Goal: Task Accomplishment & Management: Use online tool/utility

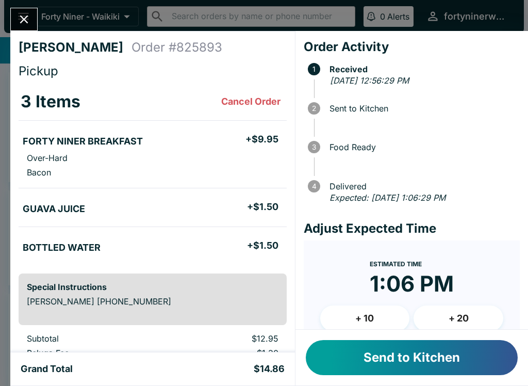
click at [450, 358] on button "Send to Kitchen" at bounding box center [412, 357] width 212 height 35
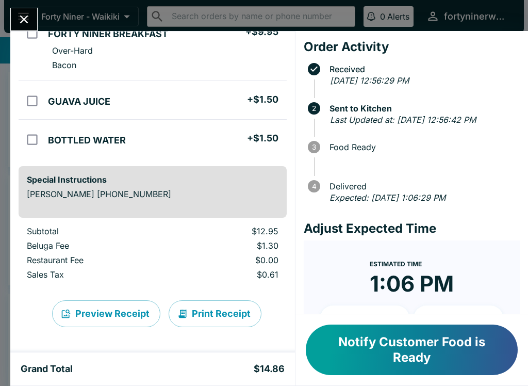
scroll to position [107, 0]
click at [25, 18] on icon "Close" at bounding box center [24, 19] width 8 height 8
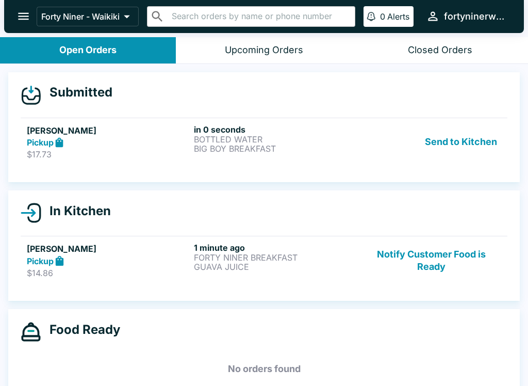
click at [346, 152] on p "BIG BOY BREAKFAST" at bounding box center [275, 148] width 163 height 9
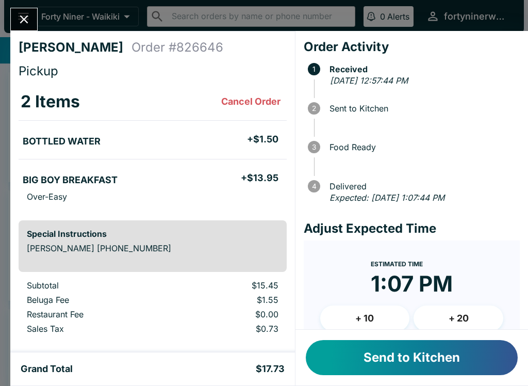
click at [452, 364] on button "Send to Kitchen" at bounding box center [412, 357] width 212 height 35
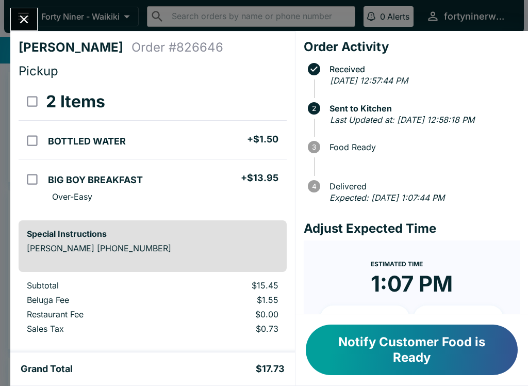
click at [25, 10] on button "Close" at bounding box center [24, 19] width 26 height 22
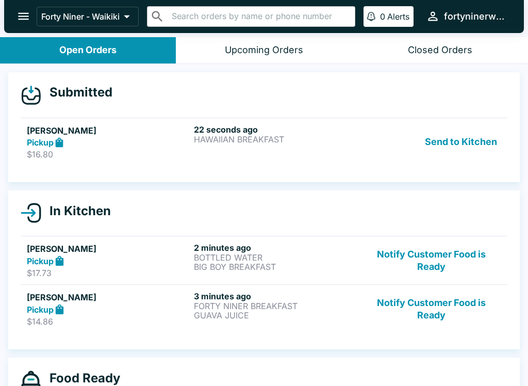
click at [314, 153] on div "22 seconds ago HAWAIIAN BREAKFAST" at bounding box center [275, 142] width 163 height 36
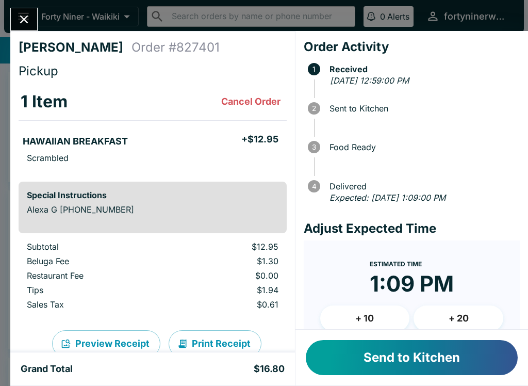
click at [436, 351] on button "Send to Kitchen" at bounding box center [412, 357] width 212 height 35
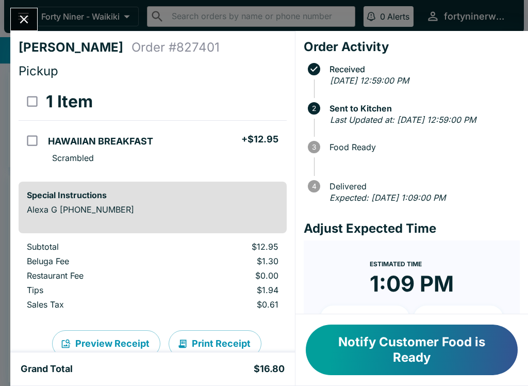
click at [21, 13] on icon "Close" at bounding box center [24, 19] width 14 height 14
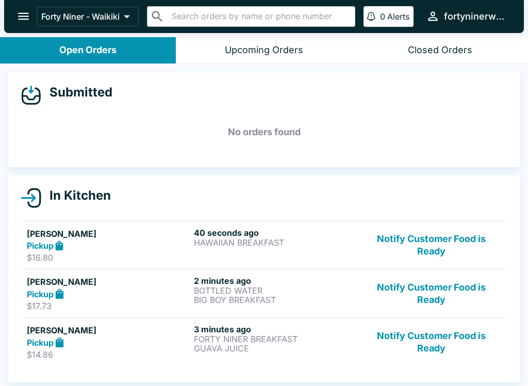
click at [241, 243] on p "HAWAIIAN BREAKFAST" at bounding box center [275, 242] width 163 height 9
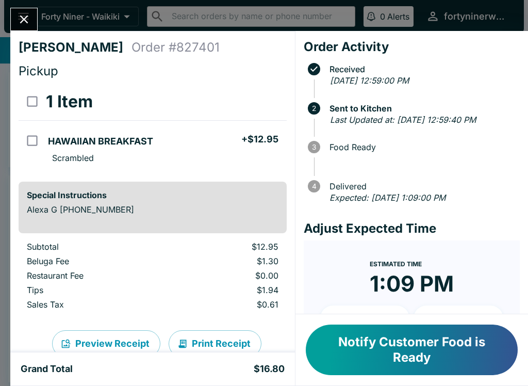
click at [20, 20] on icon "Close" at bounding box center [24, 19] width 14 height 14
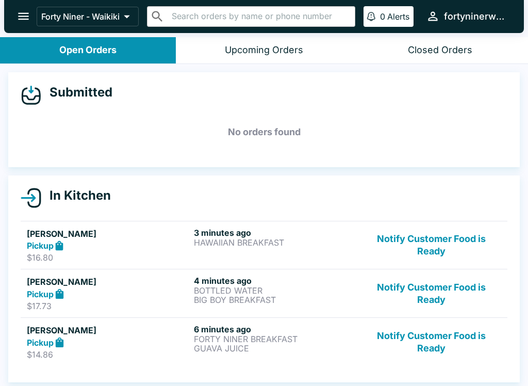
click at [427, 283] on button "Notify Customer Food is Ready" at bounding box center [431, 293] width 140 height 36
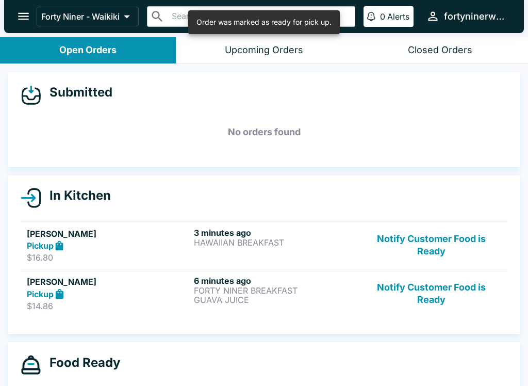
click at [439, 297] on button "Notify Customer Food is Ready" at bounding box center [431, 293] width 140 height 36
